Goal: Navigation & Orientation: Find specific page/section

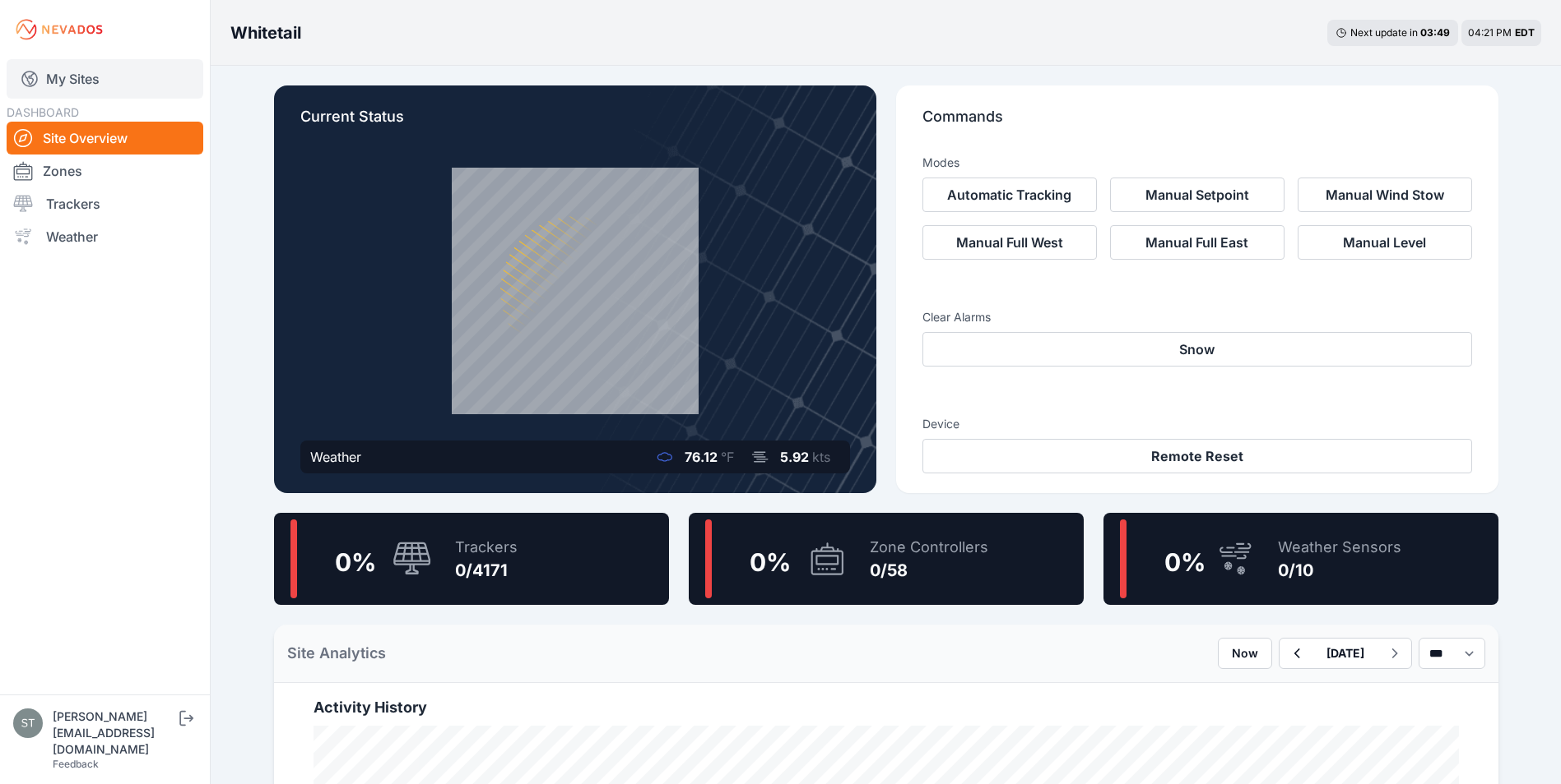
click at [56, 77] on link "My Sites" at bounding box center [105, 79] width 197 height 39
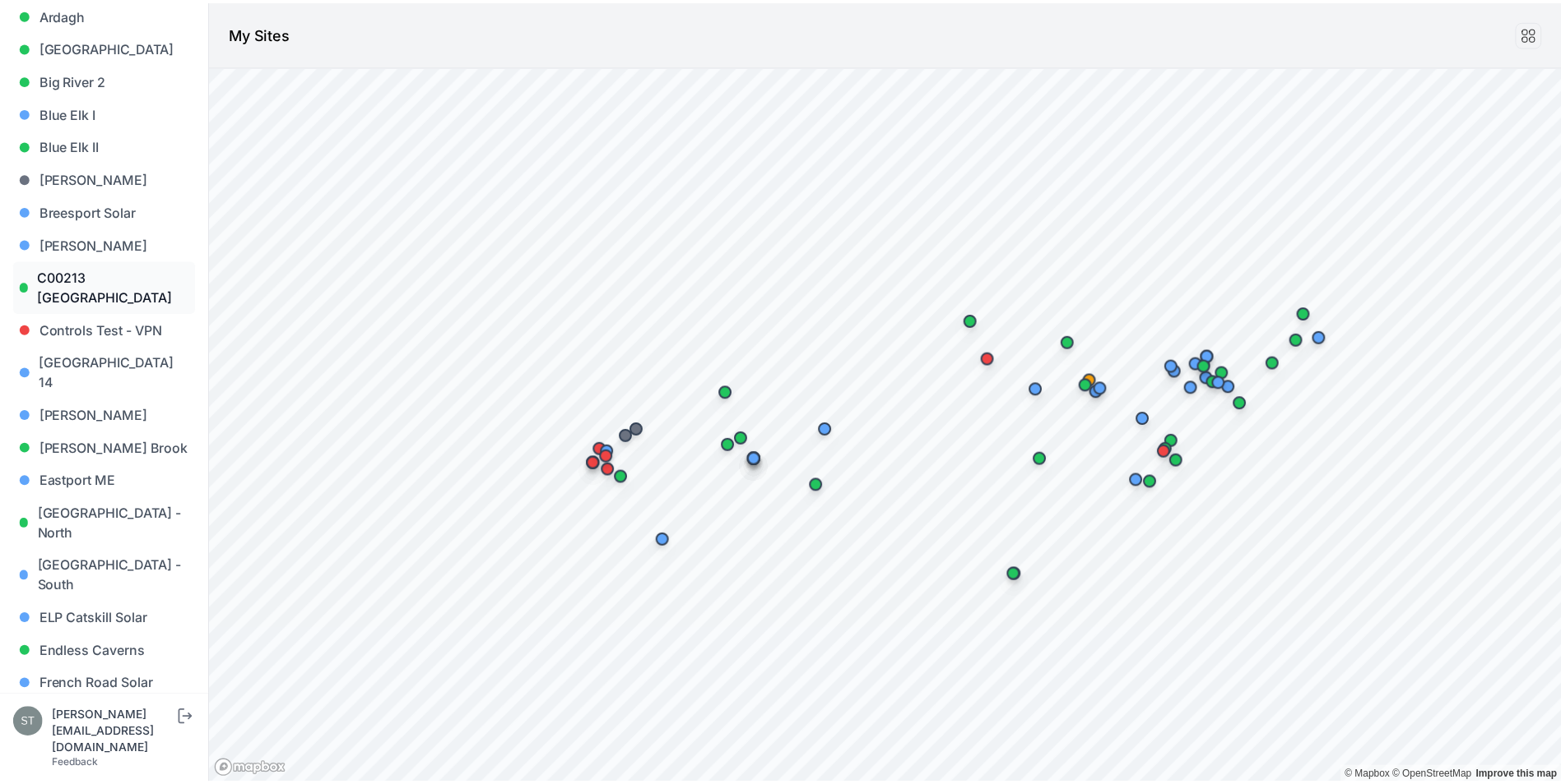
scroll to position [164, 0]
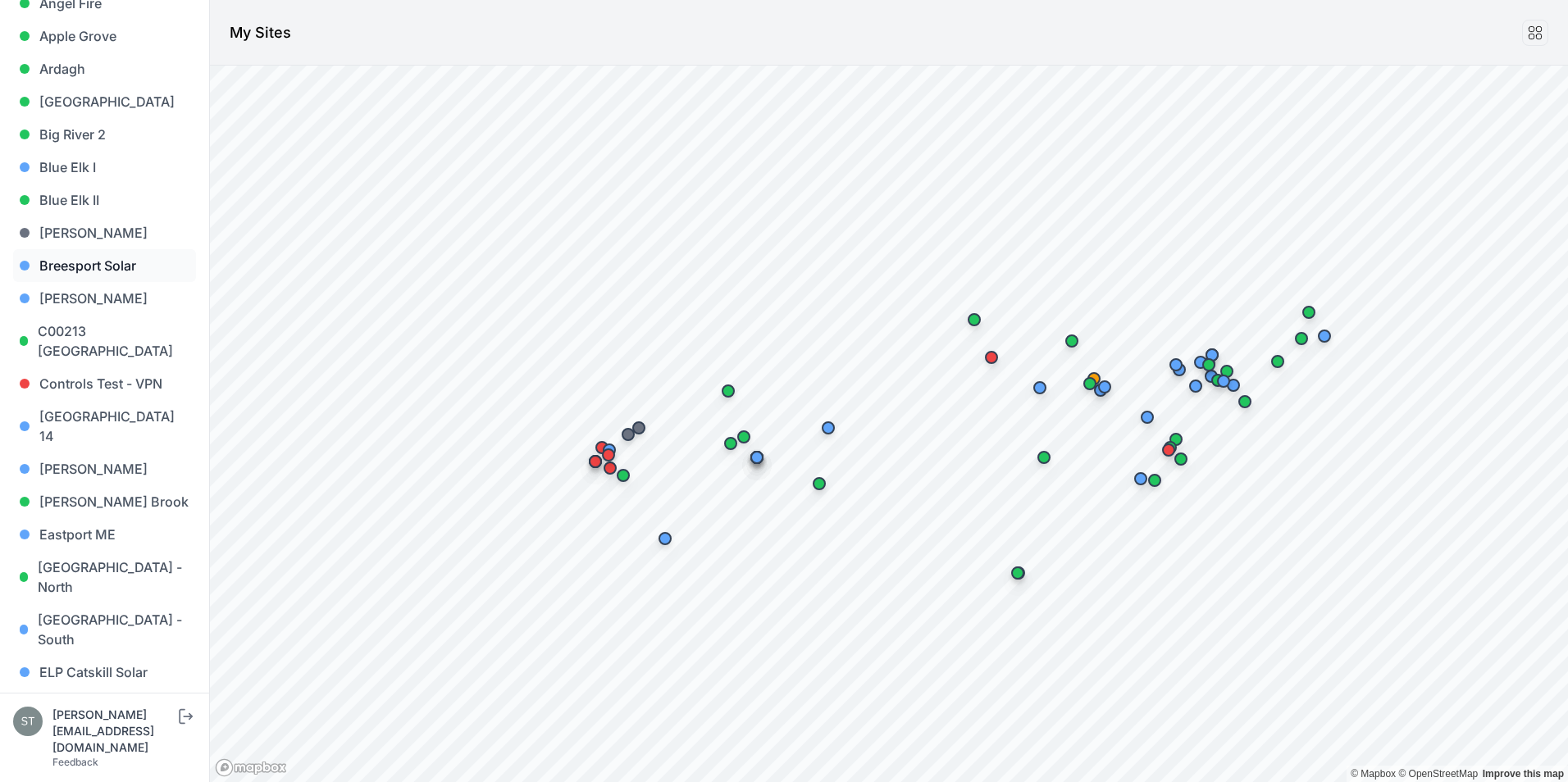
click at [96, 259] on link "Breesport Solar" at bounding box center [104, 266] width 183 height 33
